Goal: Communication & Community: Connect with others

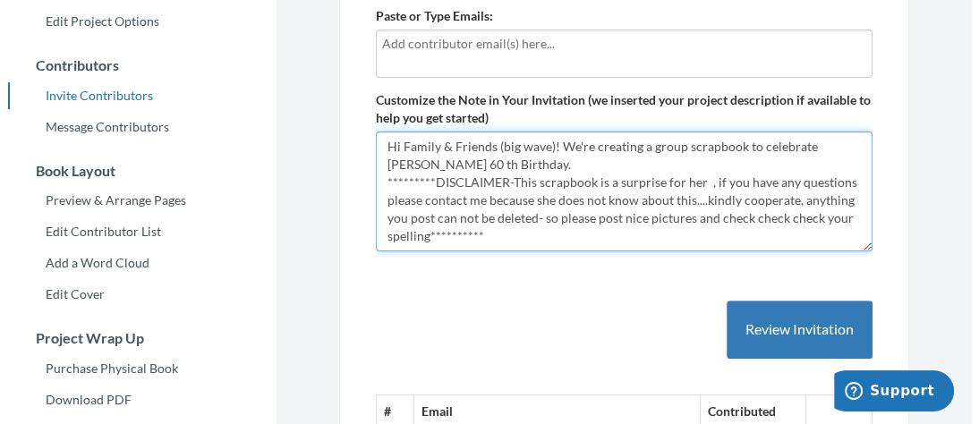
scroll to position [315, 0]
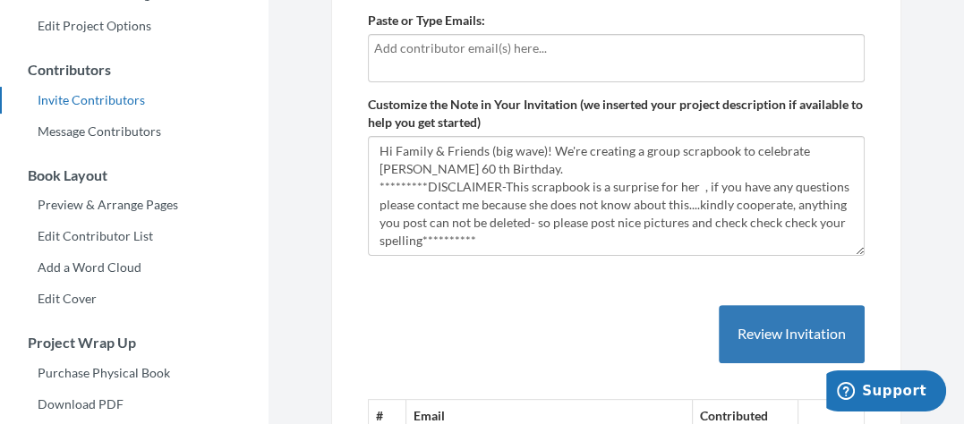
click at [734, 61] on div at bounding box center [616, 58] width 497 height 48
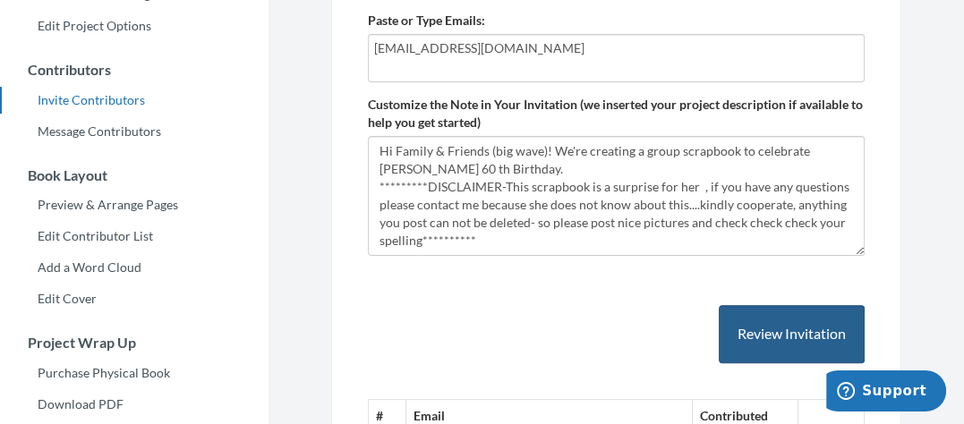
type input "[EMAIL_ADDRESS][DOMAIN_NAME]"
click at [773, 350] on button "Review Invitation" at bounding box center [792, 334] width 146 height 58
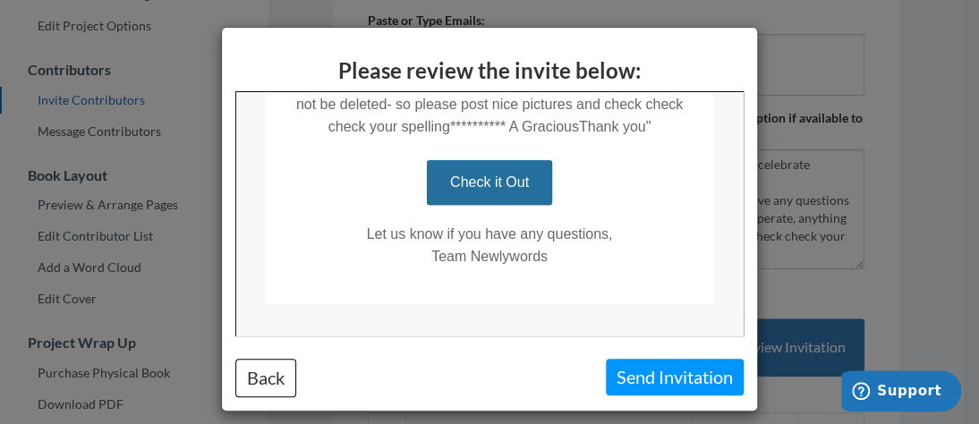
scroll to position [726, 0]
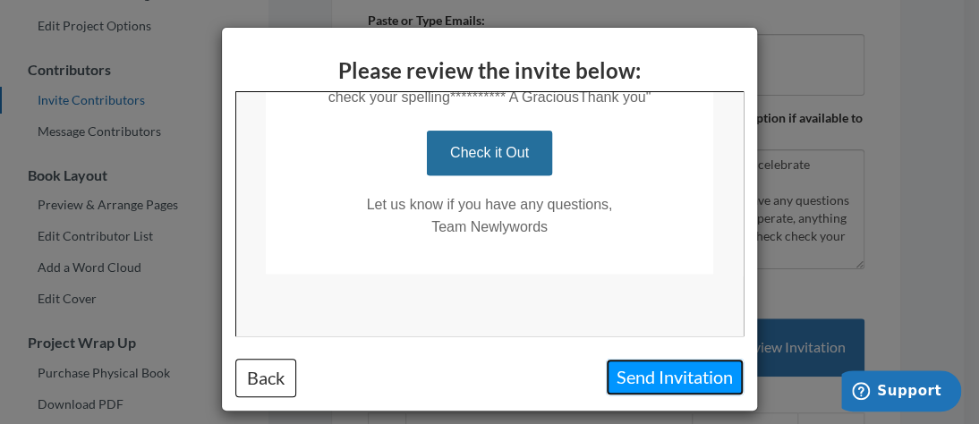
click at [646, 372] on button "Send Invitation" at bounding box center [675, 377] width 138 height 37
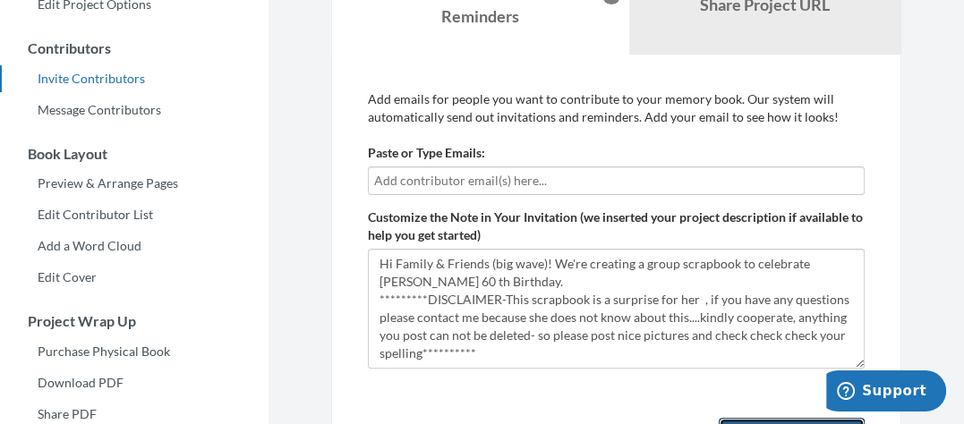
scroll to position [301, 0]
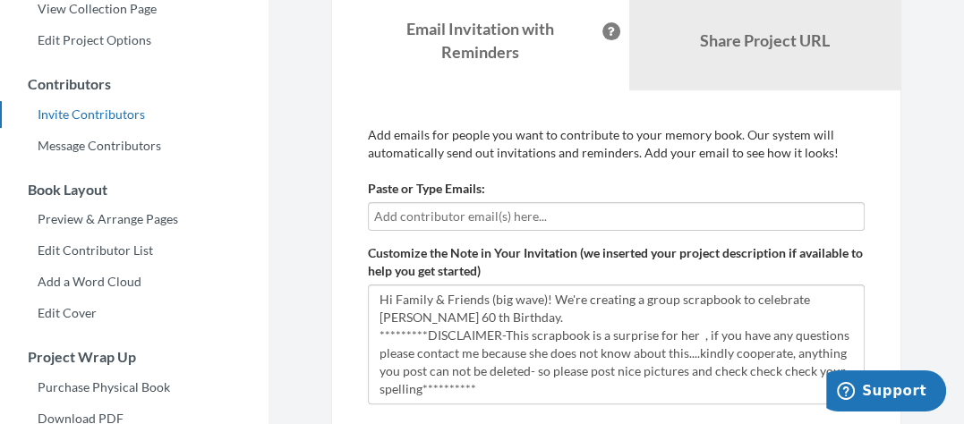
click at [591, 215] on input "text" at bounding box center [616, 217] width 484 height 20
drag, startPoint x: 591, startPoint y: 215, endPoint x: 447, endPoint y: 216, distance: 144.1
click at [447, 216] on input "text" at bounding box center [616, 217] width 484 height 20
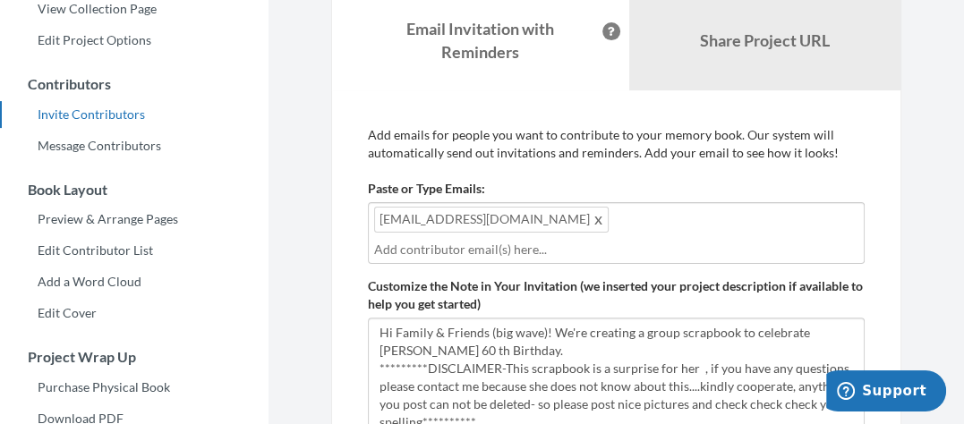
click at [655, 234] on div "[EMAIL_ADDRESS][DOMAIN_NAME]" at bounding box center [616, 233] width 497 height 62
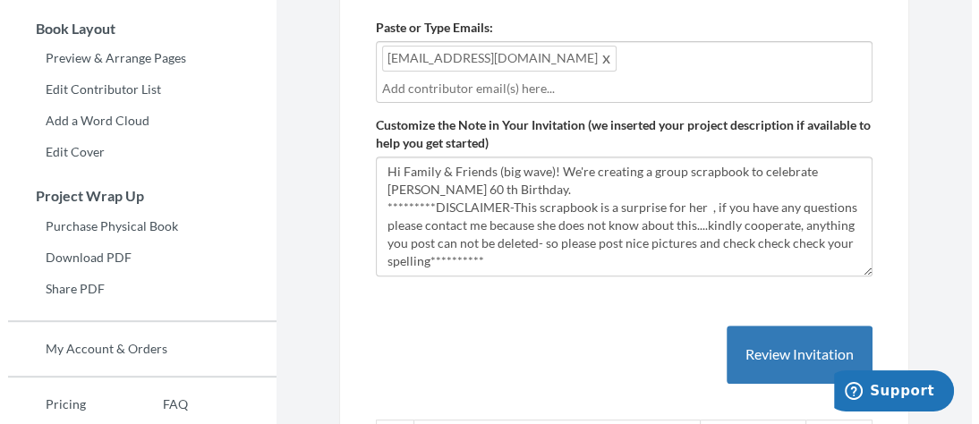
scroll to position [498, 0]
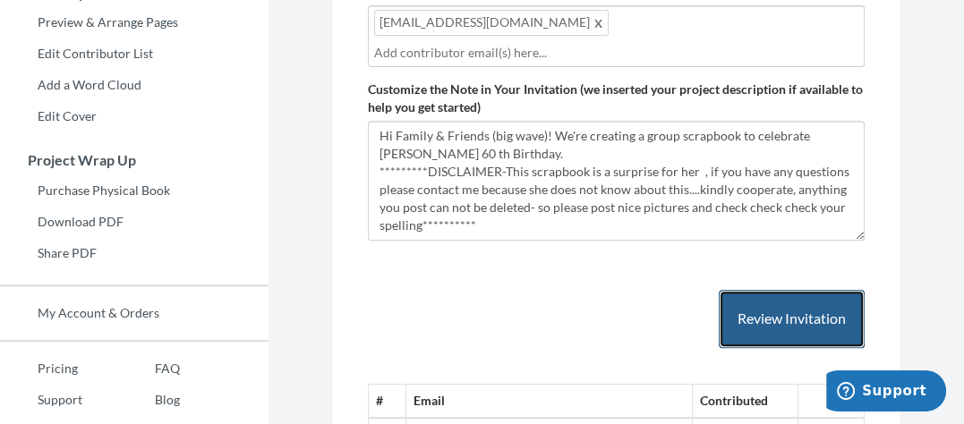
click at [774, 313] on button "Review Invitation" at bounding box center [792, 319] width 146 height 58
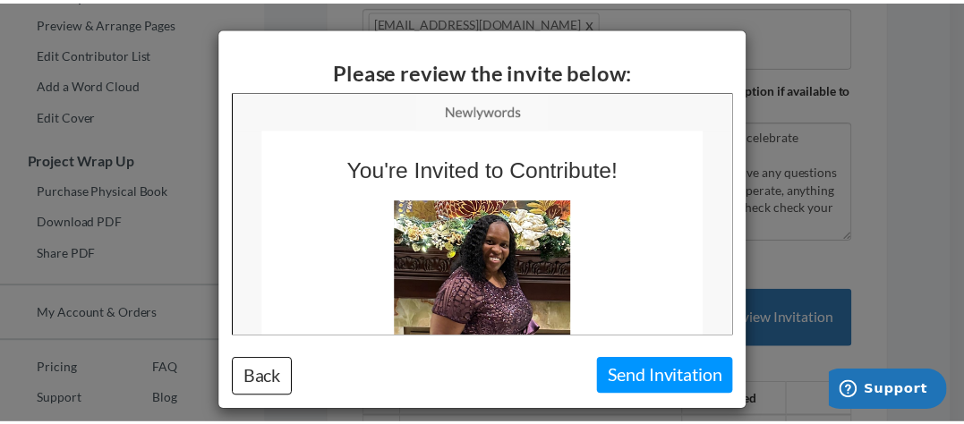
scroll to position [0, 0]
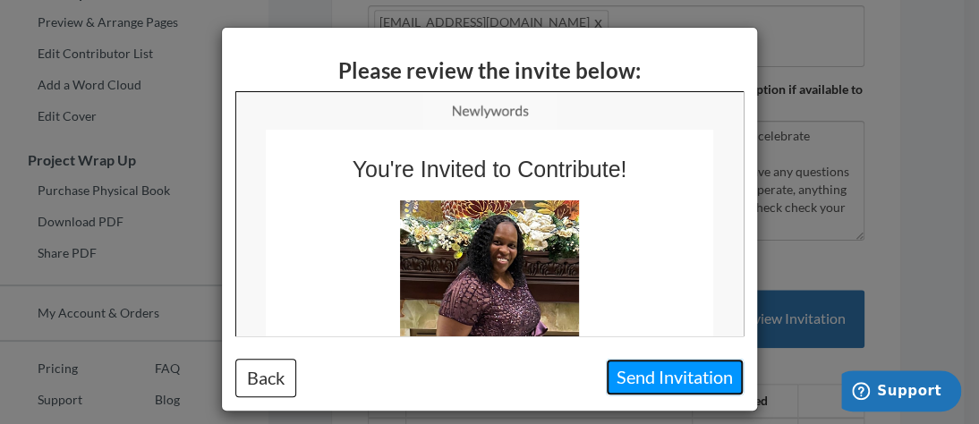
click at [626, 385] on button "Send Invitation" at bounding box center [675, 377] width 138 height 37
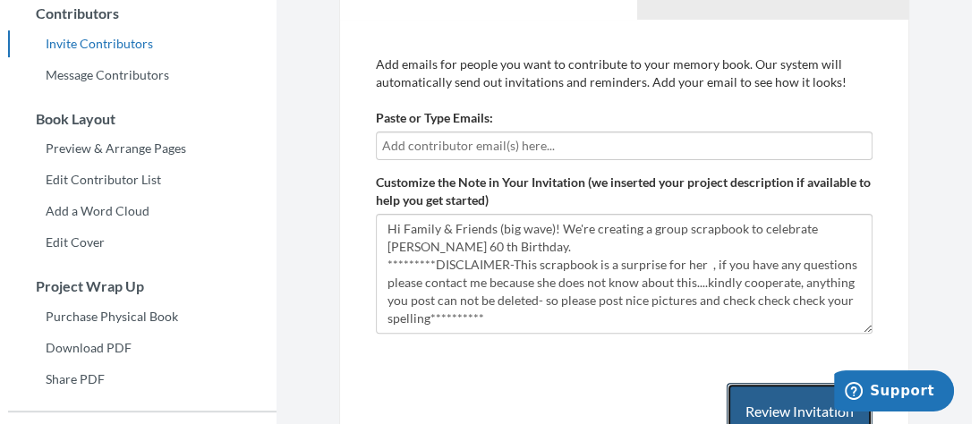
scroll to position [351, 0]
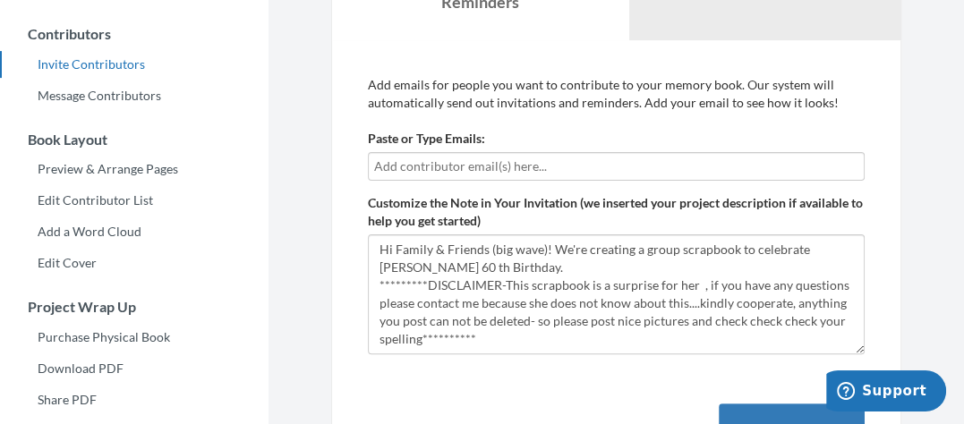
click at [591, 171] on input "text" at bounding box center [616, 167] width 484 height 20
type input "[EMAIL_ADDRESS][DOMAIN_NAME]"
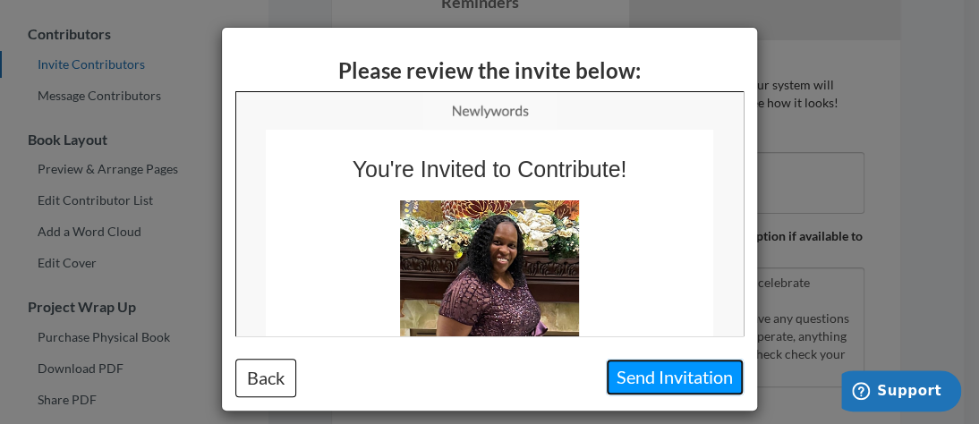
click at [626, 371] on button "Send Invitation" at bounding box center [675, 377] width 138 height 37
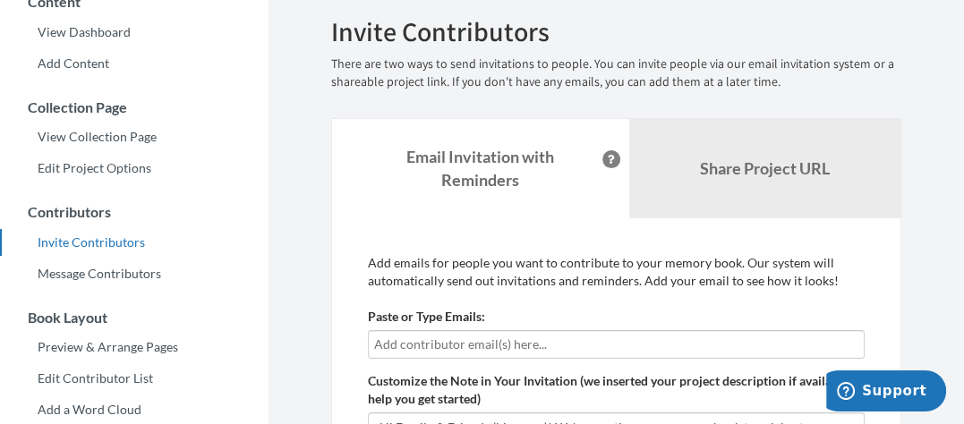
scroll to position [171, 0]
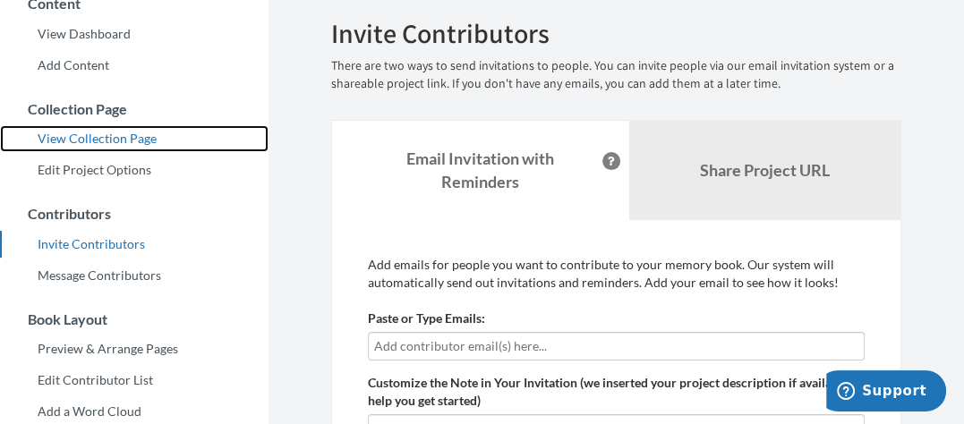
click at [120, 139] on link "View Collection Page" at bounding box center [134, 138] width 268 height 27
